Goal: Task Accomplishment & Management: Use online tool/utility

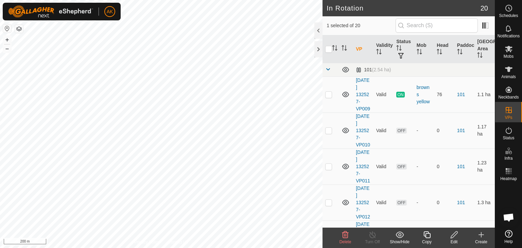
click at [339, 234] on delete-svg-icon at bounding box center [345, 235] width 27 height 8
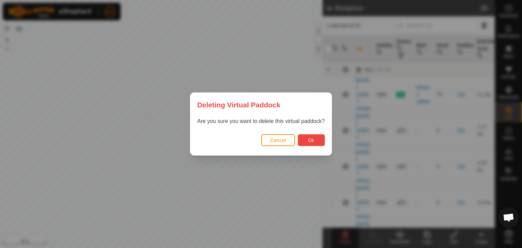
click at [313, 138] on span "Ok" at bounding box center [311, 140] width 6 height 5
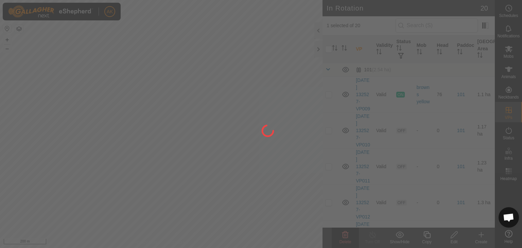
checkbox input "false"
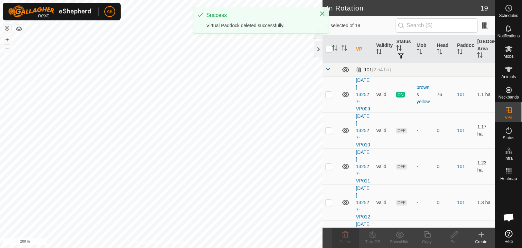
click at [18, 30] on button "button" at bounding box center [19, 29] width 8 height 8
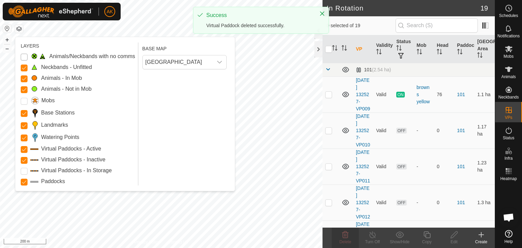
click at [27, 58] on Issue "Animals/Neckbands with no comms" at bounding box center [24, 57] width 7 height 7
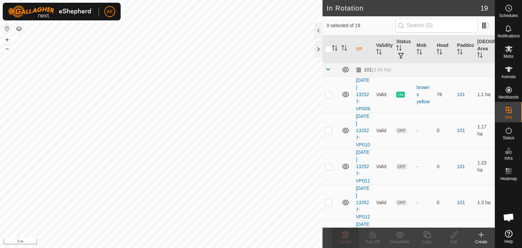
click at [19, 30] on button "button" at bounding box center [19, 29] width 8 height 8
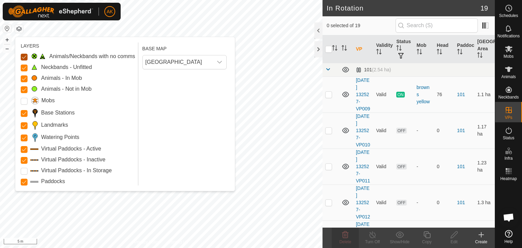
click at [22, 56] on Issue "Animals/Neckbands with no comms" at bounding box center [24, 57] width 7 height 7
